Goal: Task Accomplishment & Management: Use online tool/utility

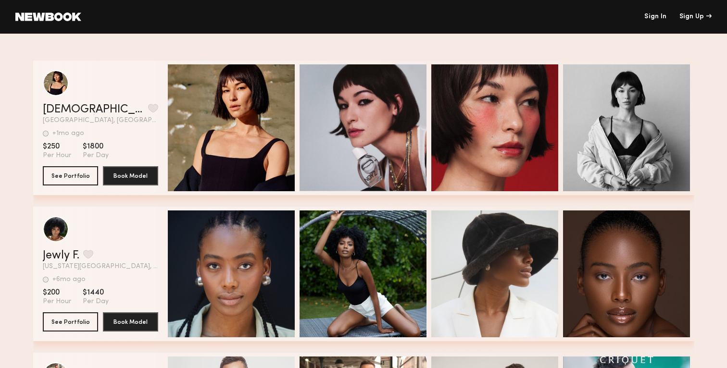
click at [649, 18] on link "Sign In" at bounding box center [655, 16] width 22 height 7
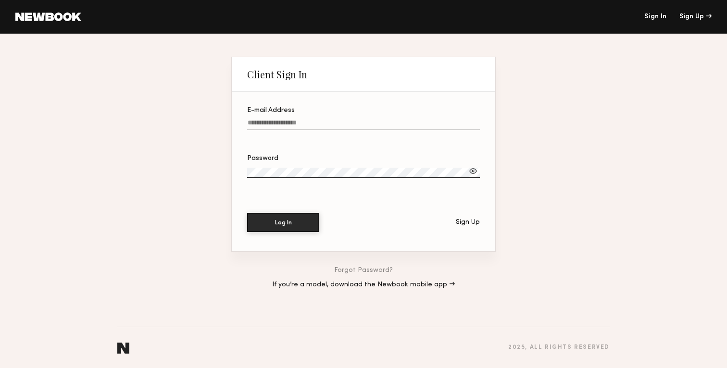
click at [265, 121] on input "E-mail Address" at bounding box center [363, 124] width 233 height 11
type input "**********"
click at [294, 216] on button "Log In" at bounding box center [283, 221] width 72 height 19
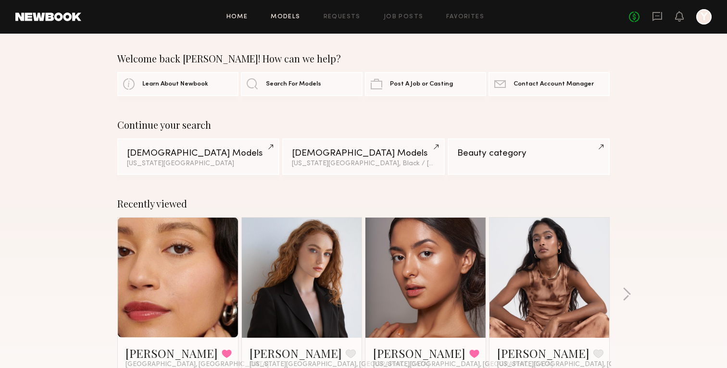
click at [297, 18] on link "Models" at bounding box center [285, 17] width 29 height 6
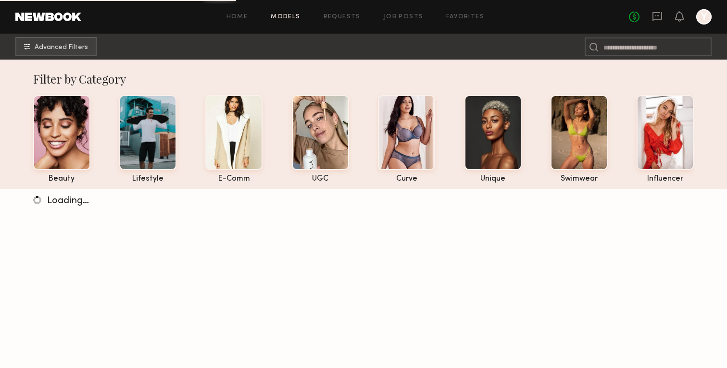
click at [232, 12] on div "Home Models Requests Job Posts Favorites Sign Out No fees up to $5,000 Y" at bounding box center [396, 16] width 630 height 15
click at [240, 18] on link "Home" at bounding box center [237, 17] width 22 height 6
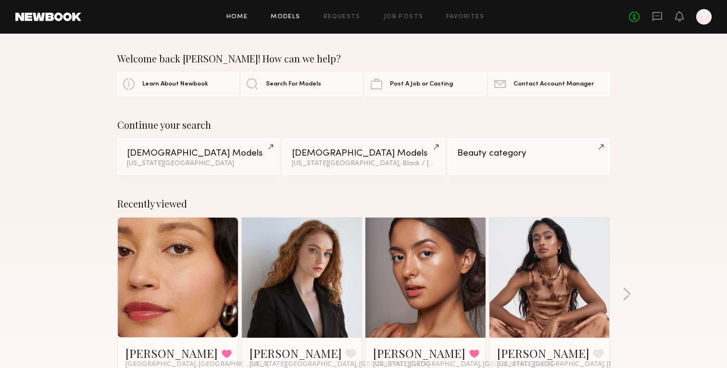
click at [279, 16] on link "Models" at bounding box center [285, 17] width 29 height 6
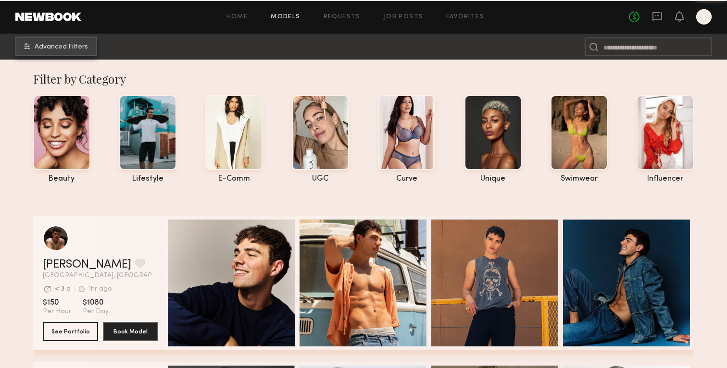
click at [89, 48] on button "Advanced Filters" at bounding box center [55, 46] width 81 height 19
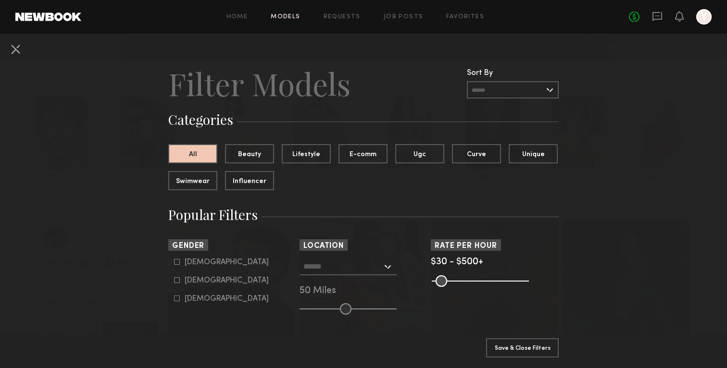
click at [199, 264] on div "[DEMOGRAPHIC_DATA]" at bounding box center [227, 263] width 84 height 6
type input "*"
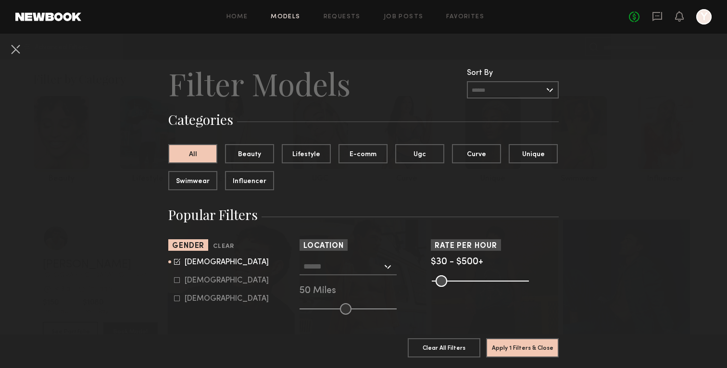
click at [376, 262] on input "text" at bounding box center [342, 266] width 79 height 16
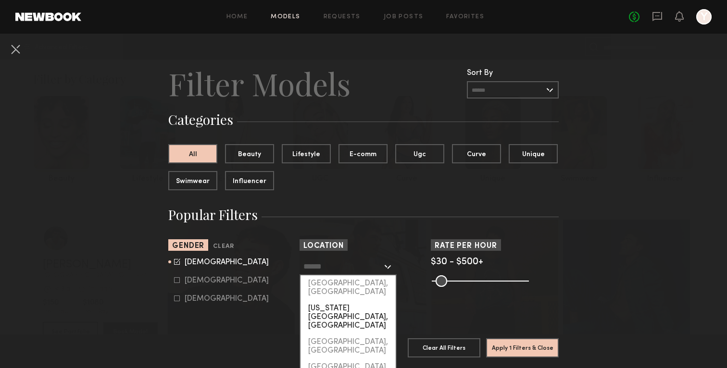
click at [347, 300] on div "[US_STATE][GEOGRAPHIC_DATA], [GEOGRAPHIC_DATA]" at bounding box center [347, 317] width 95 height 34
type input "**********"
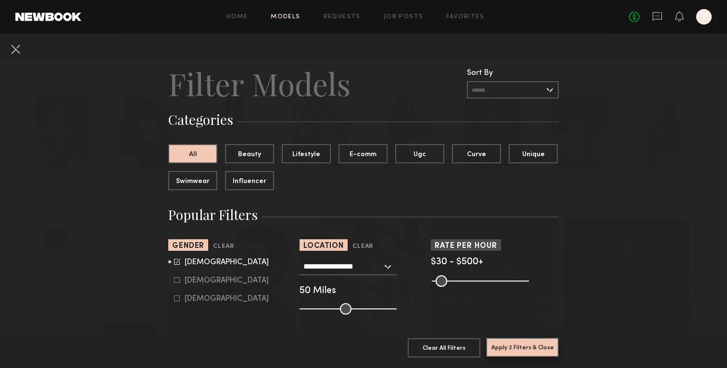
click at [532, 351] on button "Apply 2 Filters & Close" at bounding box center [522, 347] width 73 height 19
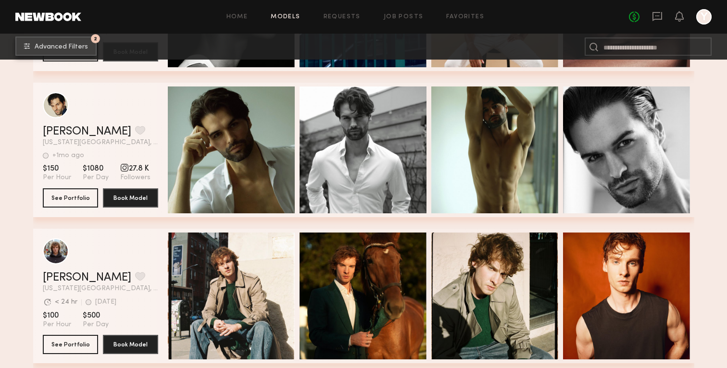
scroll to position [2504, 0]
